Goal: Information Seeking & Learning: Learn about a topic

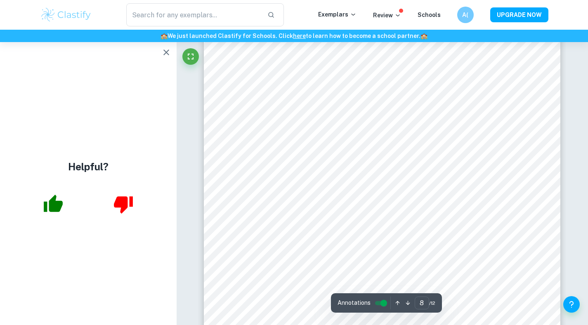
scroll to position [3690, 0]
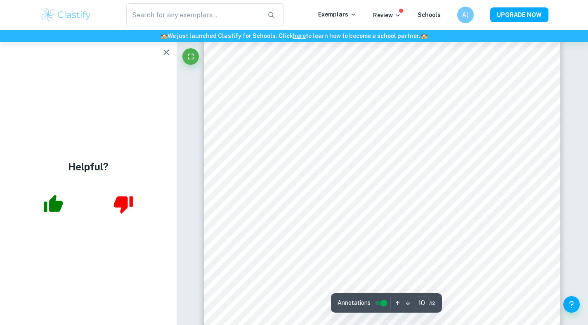
click at [208, 2] on div "​ Exemplars Review Schools A( UPGRADE NOW" at bounding box center [294, 15] width 588 height 30
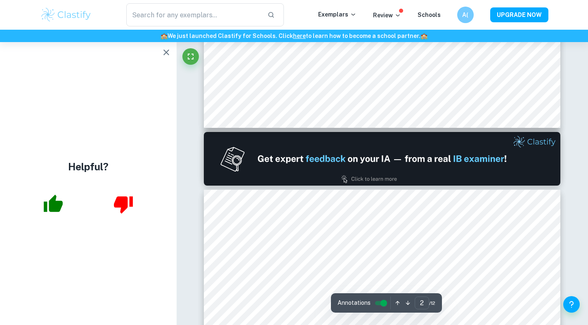
type input "1"
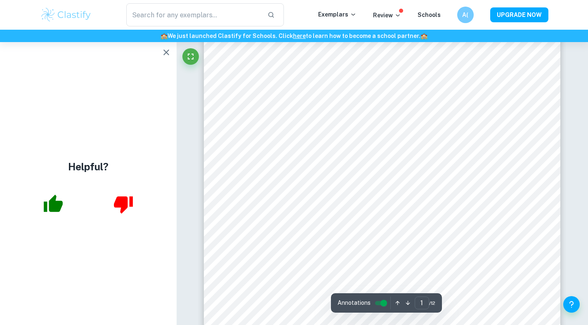
scroll to position [0, 0]
